Goal: Information Seeking & Learning: Learn about a topic

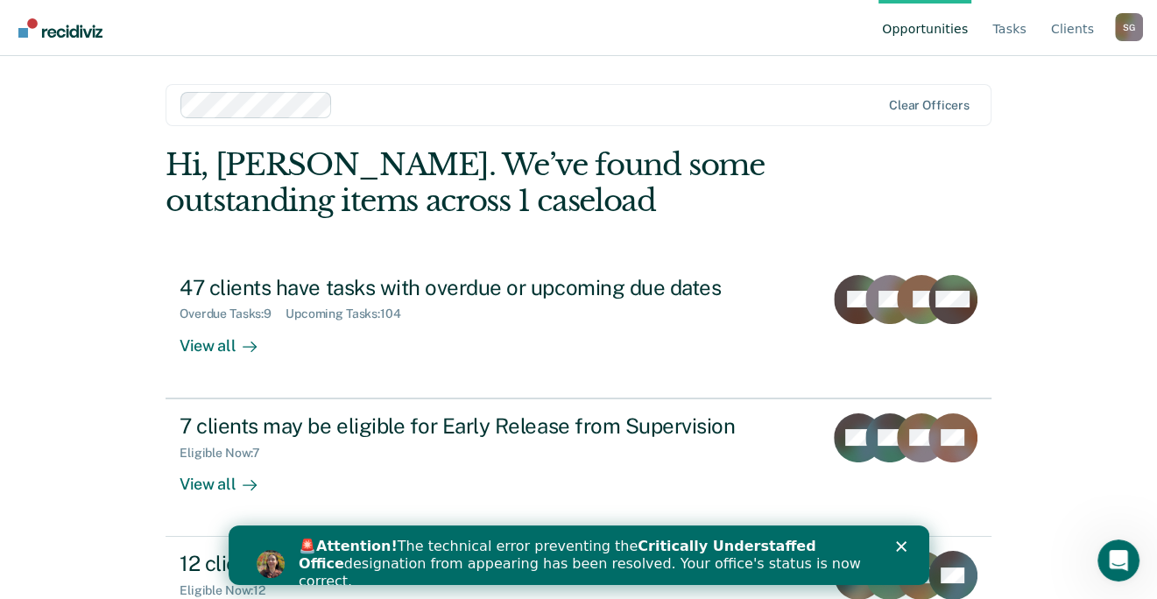
click at [898, 541] on icon "Close" at bounding box center [900, 546] width 11 height 11
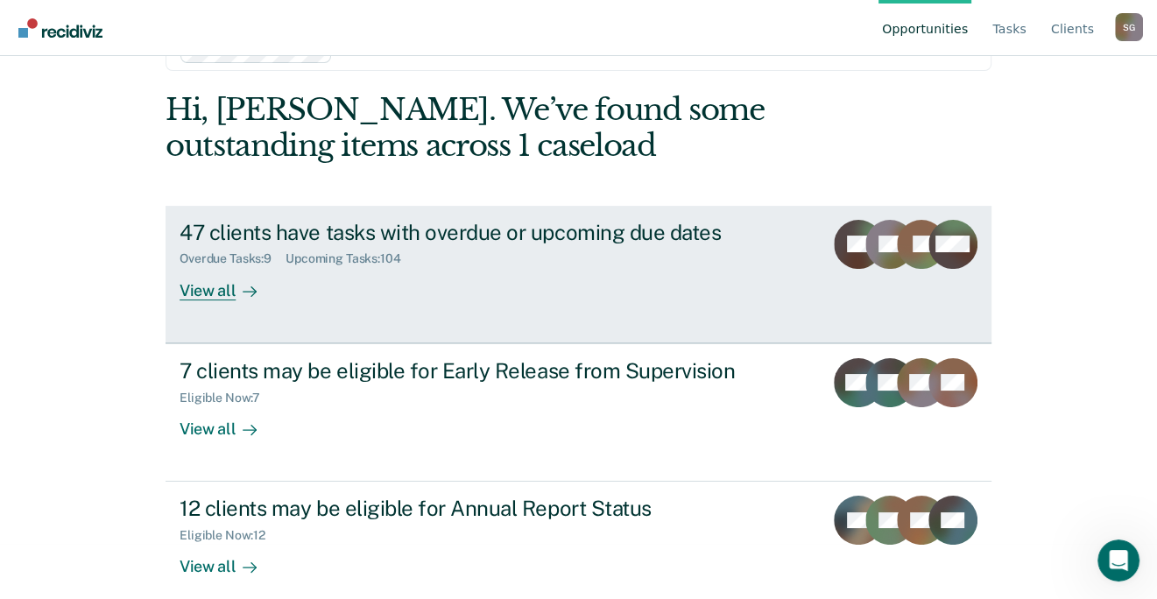
scroll to position [74, 0]
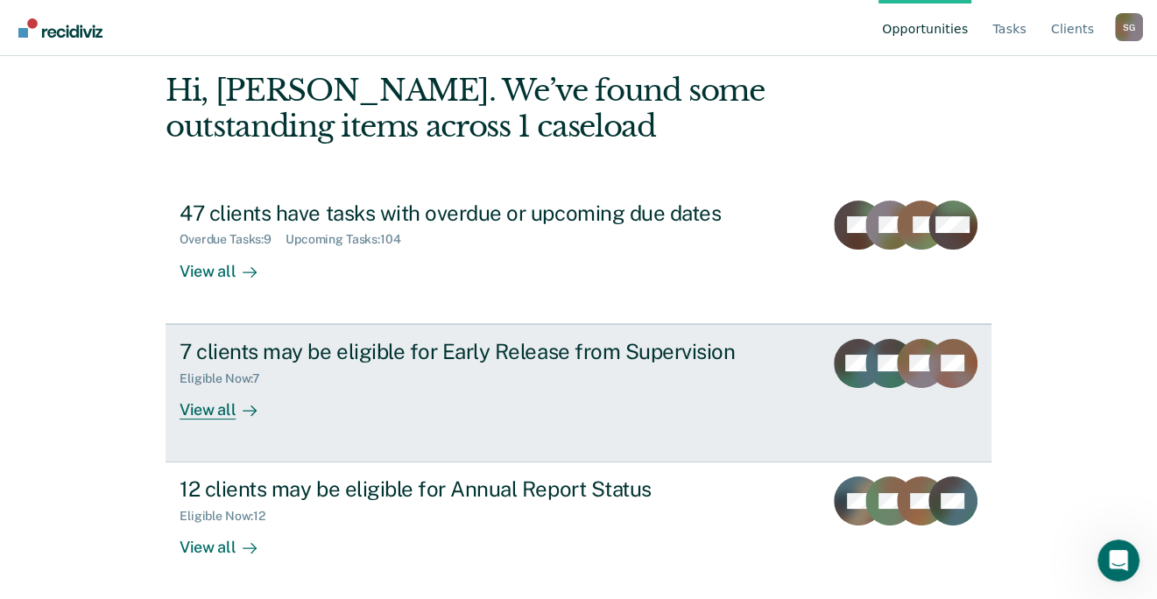
click at [226, 411] on div "View all" at bounding box center [229, 403] width 98 height 34
